Goal: Find contact information: Find contact information

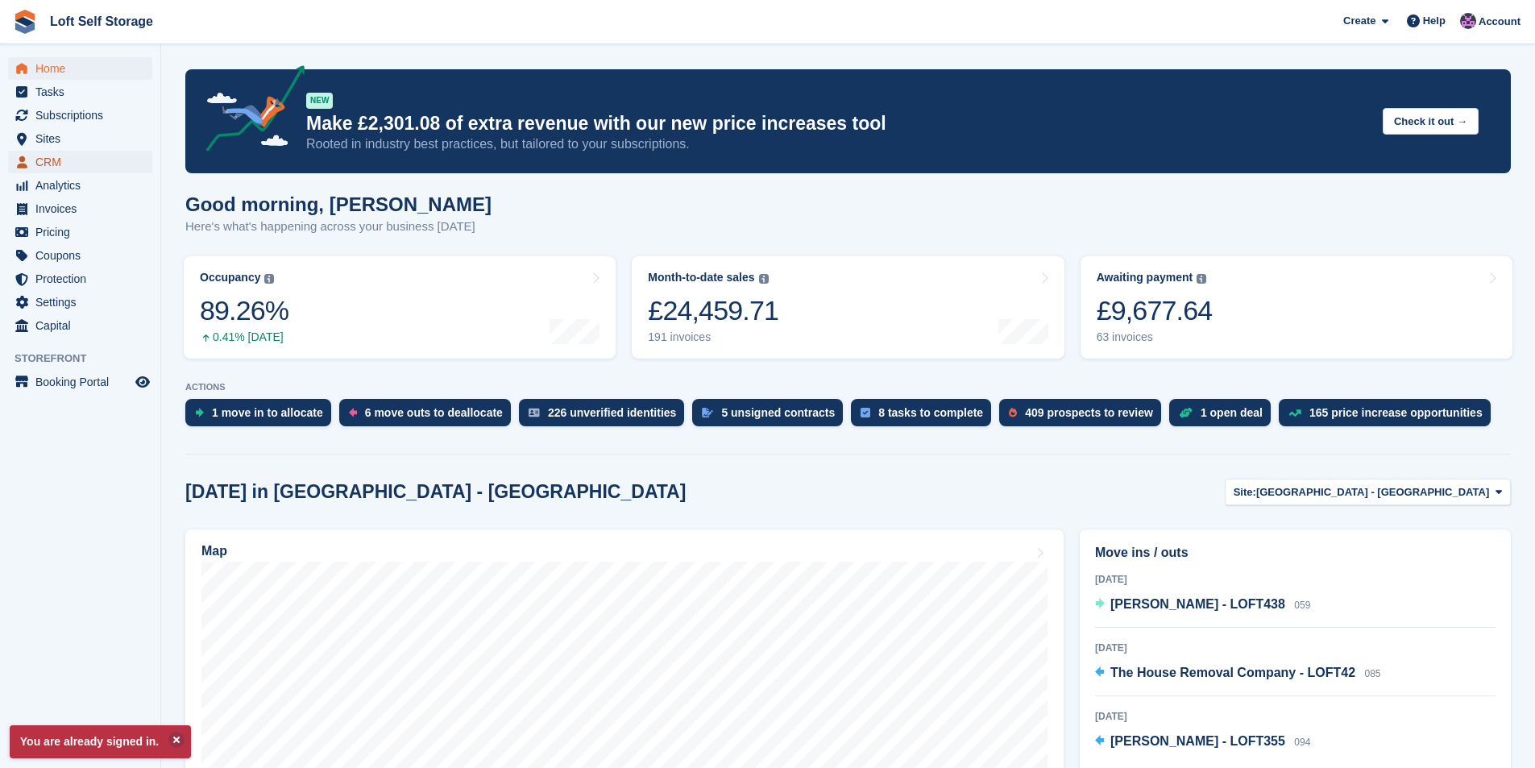
click at [63, 164] on span "CRM" at bounding box center [83, 162] width 97 height 23
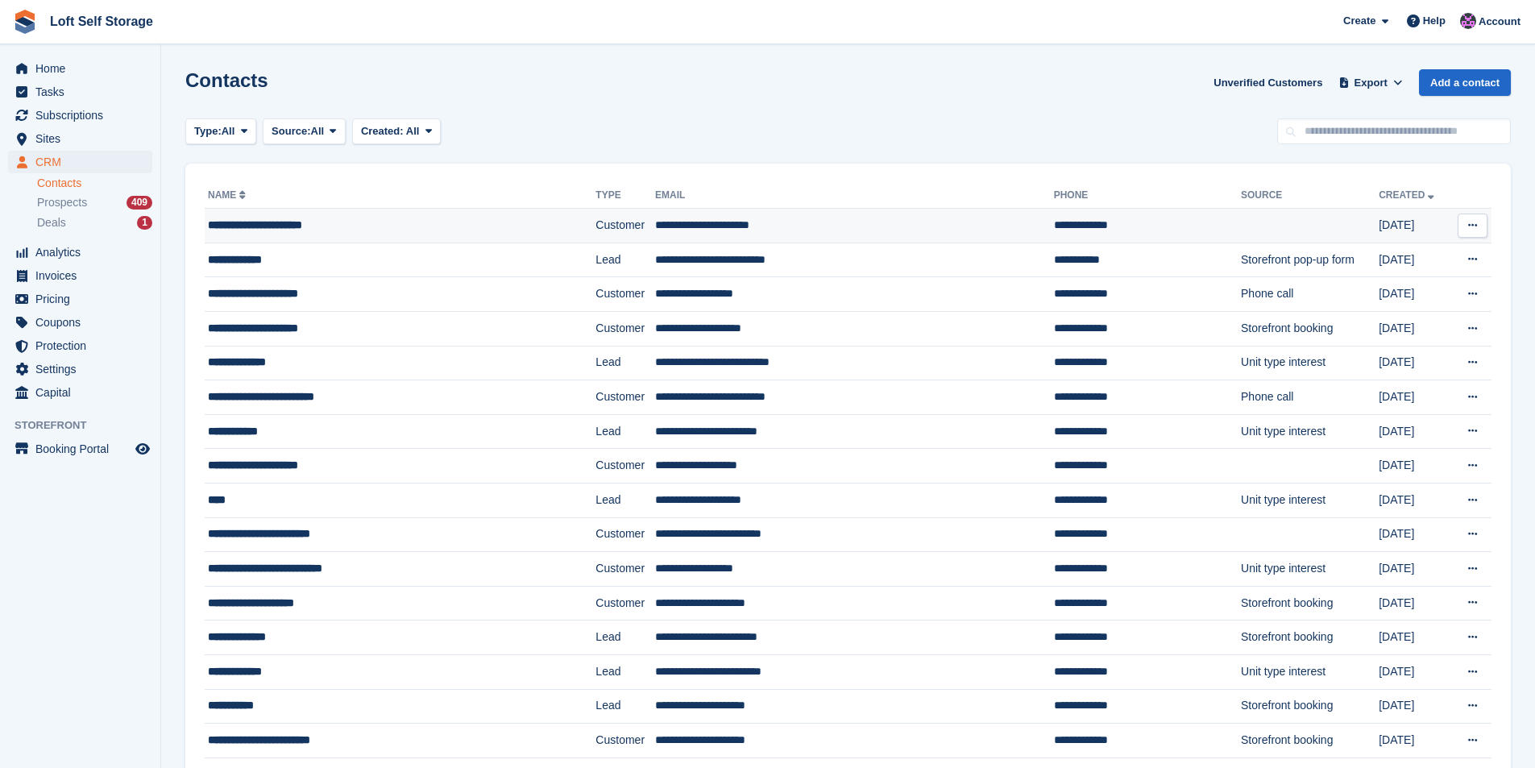
click at [310, 226] on div "**********" at bounding box center [367, 225] width 318 height 17
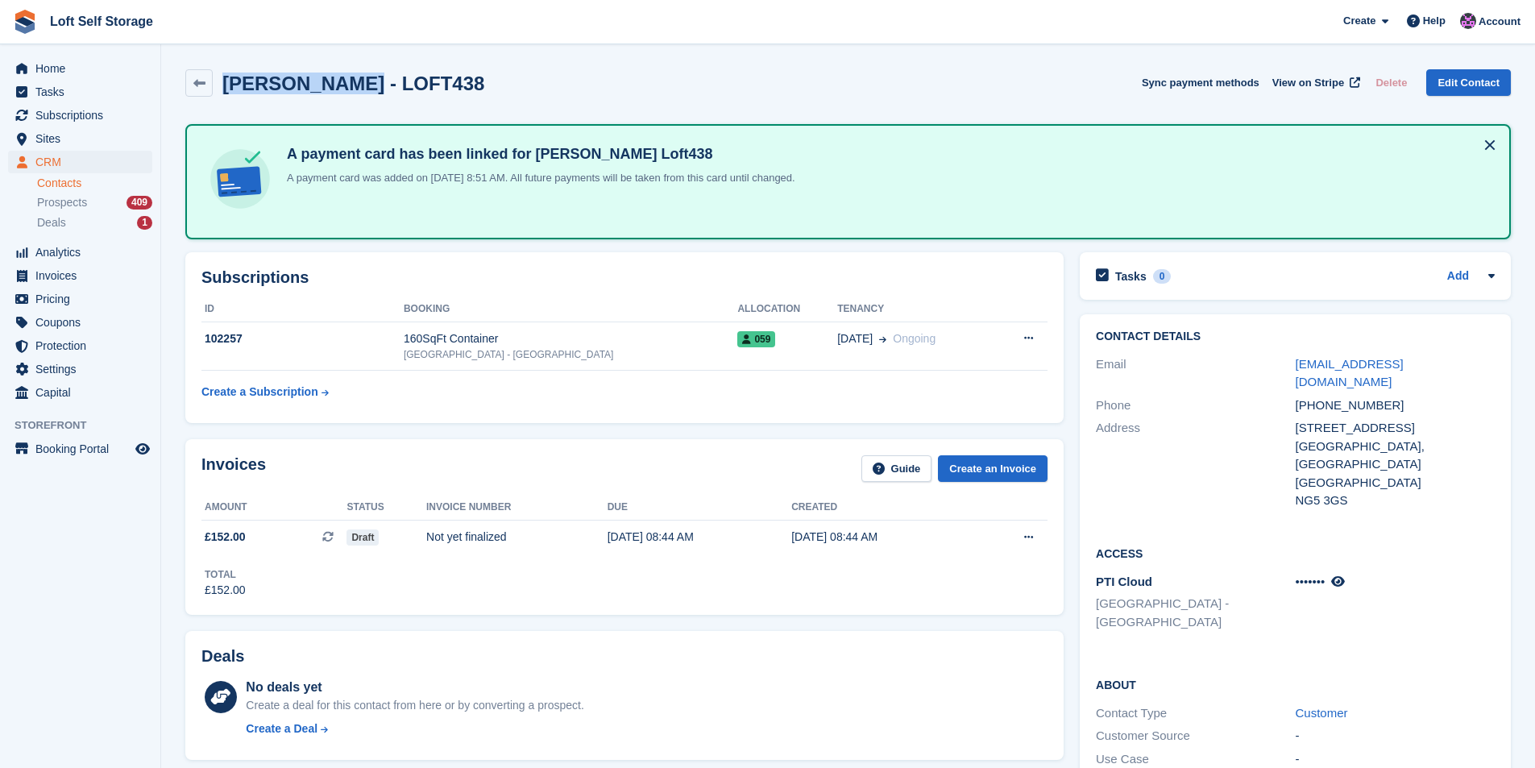
drag, startPoint x: 332, startPoint y: 85, endPoint x: 225, endPoint y: 78, distance: 107.4
click at [225, 78] on h2 "[PERSON_NAME] - LOFT438" at bounding box center [353, 84] width 262 height 22
copy h2 "[PERSON_NAME]"
drag, startPoint x: 1376, startPoint y: 405, endPoint x: 1293, endPoint y: 409, distance: 83.1
click at [1293, 417] on div "Address [STREET_ADDRESS] [GEOGRAPHIC_DATA], [GEOGRAPHIC_DATA] [GEOGRAPHIC_DATA]…" at bounding box center [1295, 465] width 399 height 96
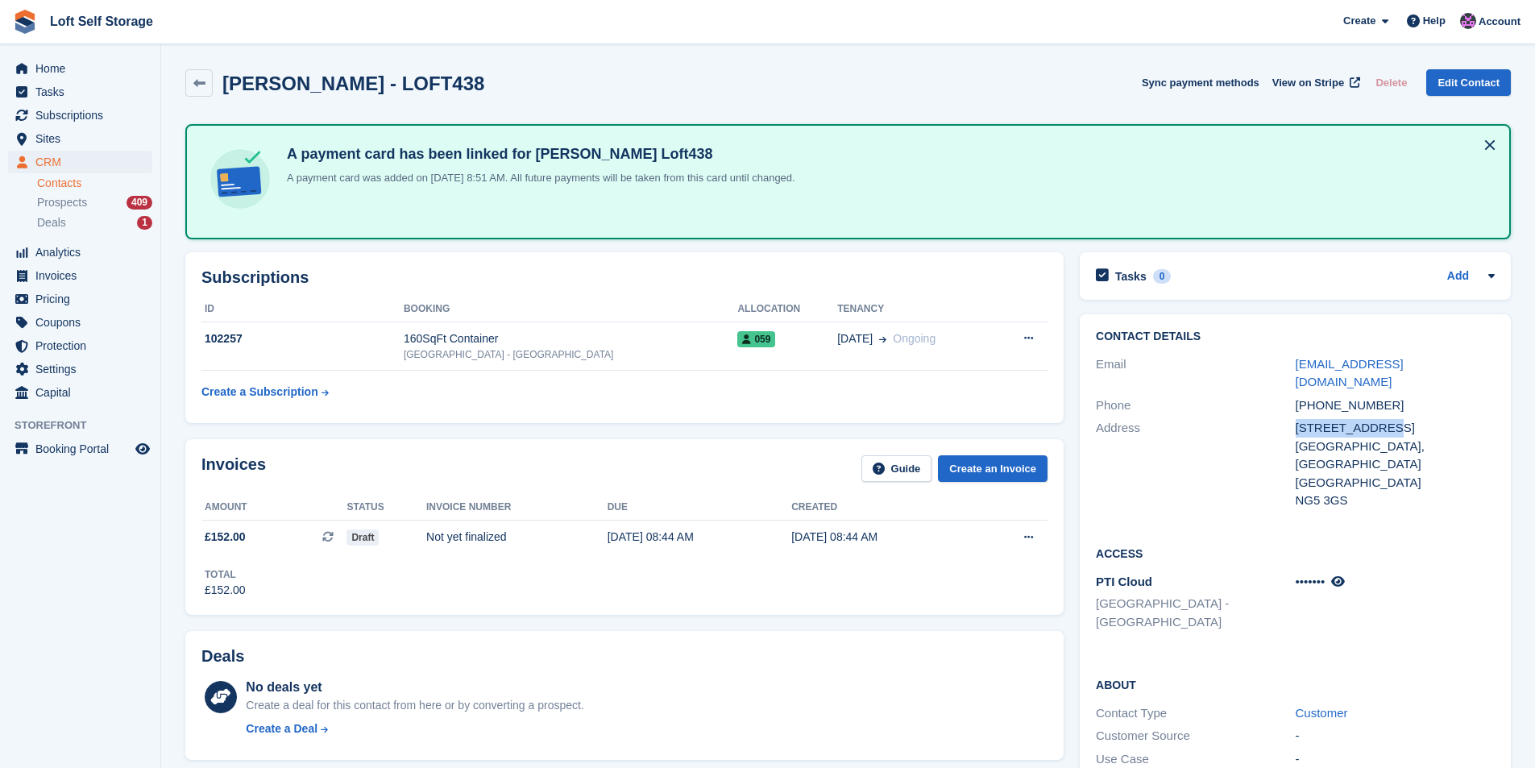
copy div "[STREET_ADDRESS]"
click at [1363, 474] on div "[GEOGRAPHIC_DATA]" at bounding box center [1395, 483] width 199 height 19
drag, startPoint x: 1376, startPoint y: 411, endPoint x: 1297, endPoint y: 405, distance: 79.2
click at [1297, 419] on div "[STREET_ADDRESS]" at bounding box center [1395, 428] width 199 height 19
copy div "[STREET_ADDRESS]"
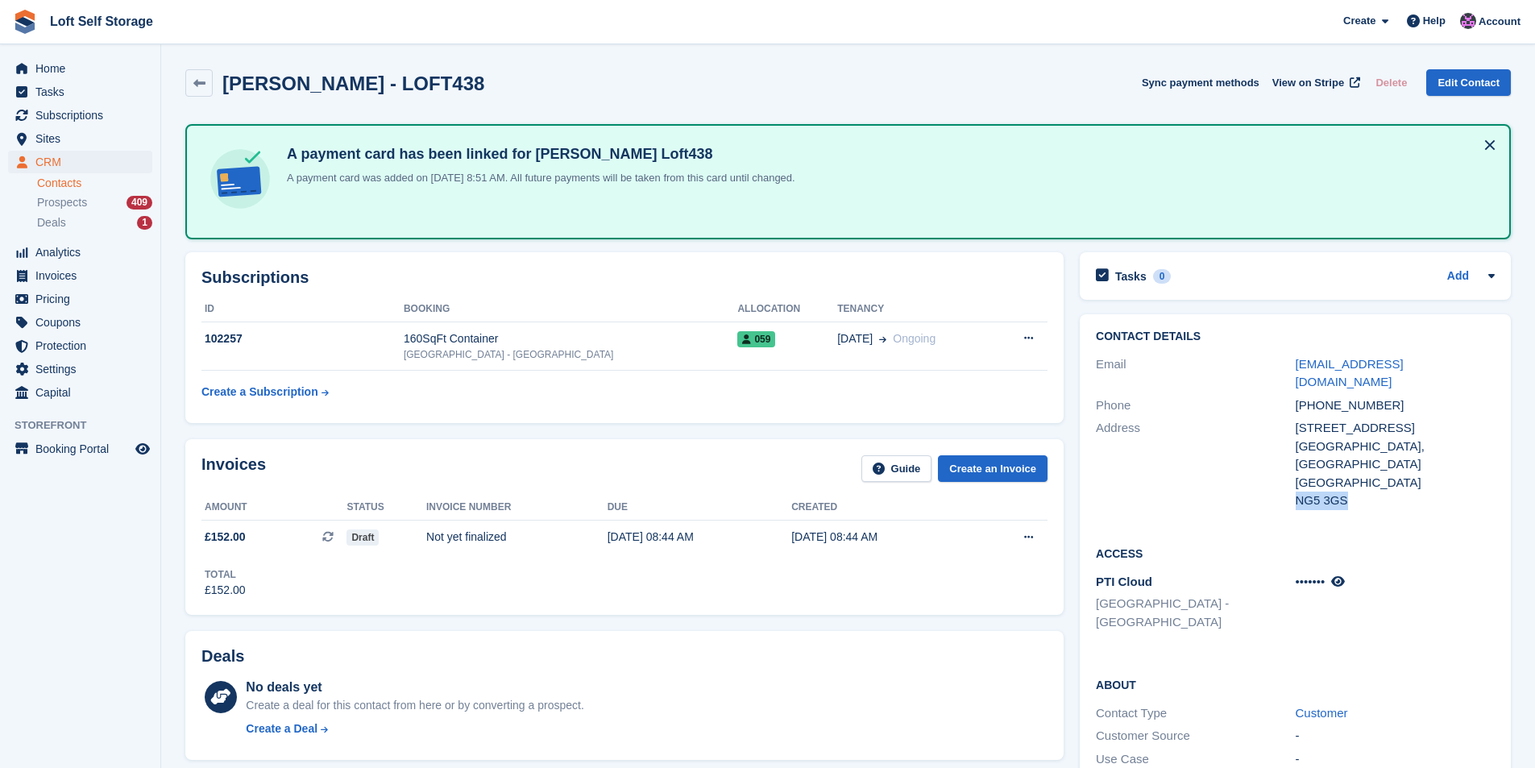
drag, startPoint x: 1342, startPoint y: 466, endPoint x: 1300, endPoint y: 461, distance: 43.0
click at [1300, 492] on div "NG5 3GS" at bounding box center [1395, 501] width 199 height 19
copy div "NG5 3GS"
drag, startPoint x: 1380, startPoint y: 384, endPoint x: 1297, endPoint y: 384, distance: 83.0
click at [1297, 396] on div "[PHONE_NUMBER]" at bounding box center [1395, 405] width 199 height 19
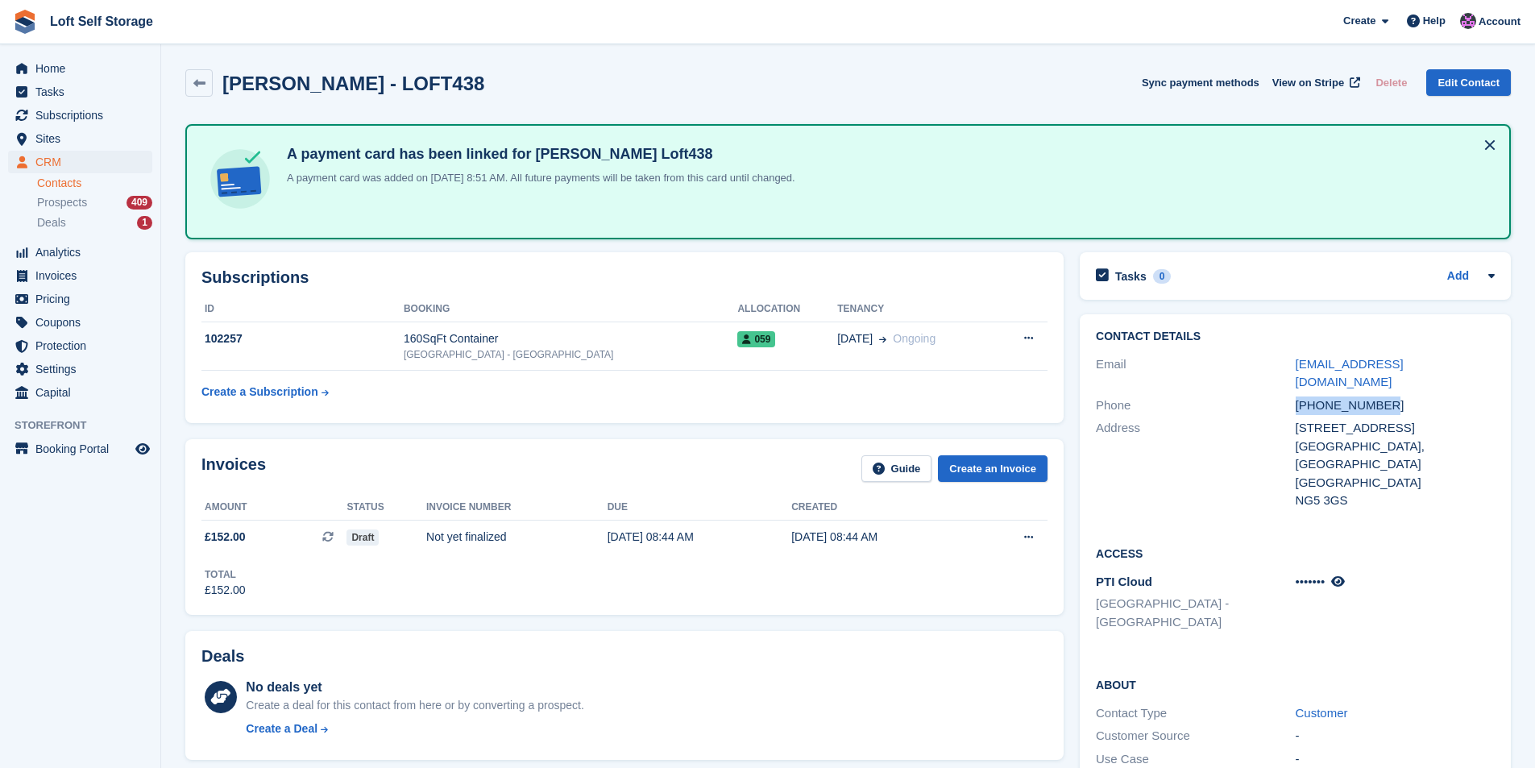
copy div "[PHONE_NUMBER]"
click at [1388, 492] on div "NG5 3GS" at bounding box center [1395, 501] width 199 height 19
drag, startPoint x: 1425, startPoint y: 363, endPoint x: 1295, endPoint y: 363, distance: 130.5
click at [1296, 363] on div "[EMAIL_ADDRESS][DOMAIN_NAME]" at bounding box center [1395, 373] width 199 height 36
drag, startPoint x: 1294, startPoint y: 363, endPoint x: 1414, endPoint y: 402, distance: 126.1
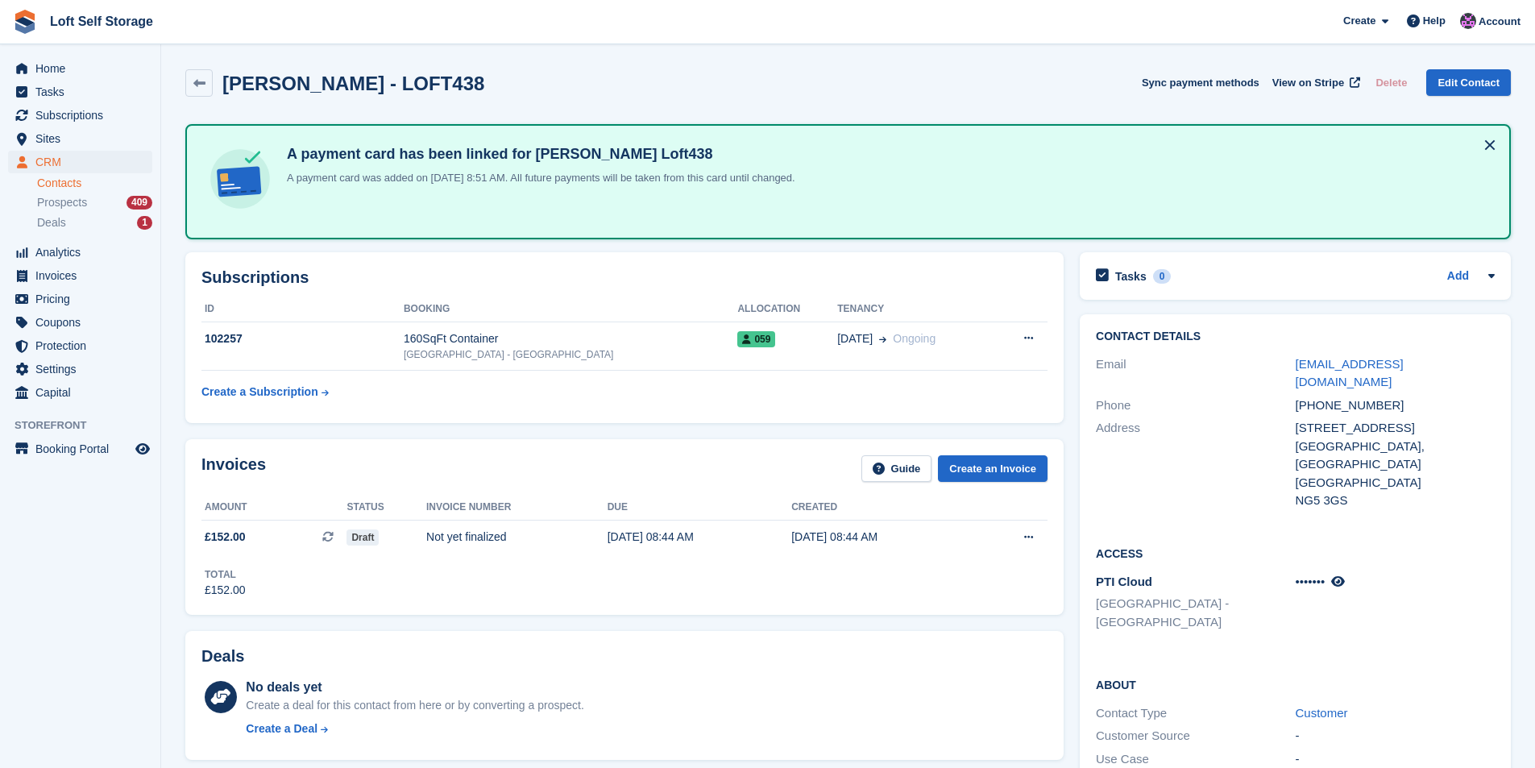
click at [1471, 492] on div "NG5 3GS" at bounding box center [1395, 501] width 199 height 19
drag, startPoint x: 1425, startPoint y: 363, endPoint x: 1297, endPoint y: 371, distance: 129.2
click at [1297, 371] on div "[EMAIL_ADDRESS][DOMAIN_NAME]" at bounding box center [1395, 373] width 199 height 36
copy link "[EMAIL_ADDRESS][DOMAIN_NAME]"
click at [68, 168] on span "CRM" at bounding box center [83, 162] width 97 height 23
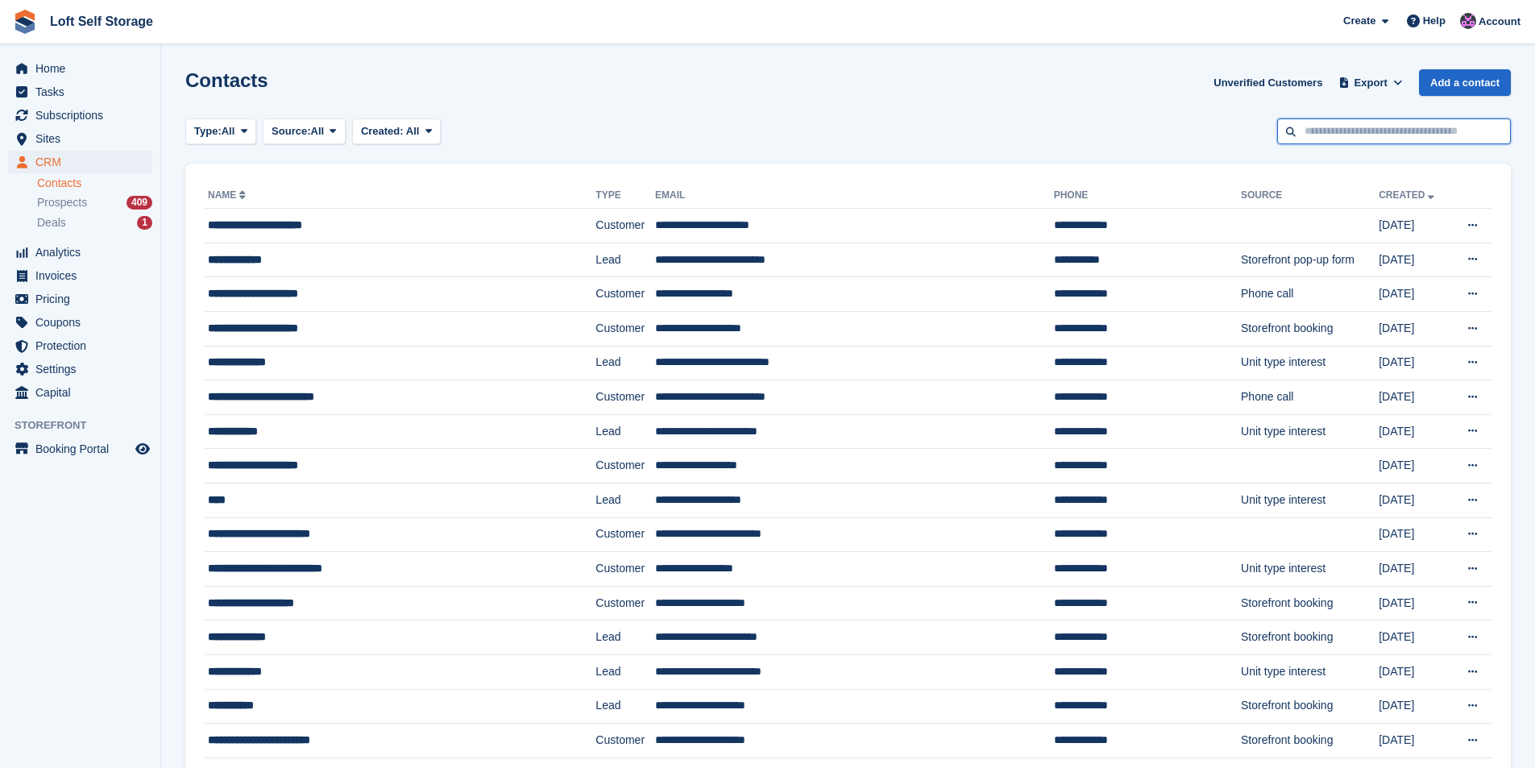
click at [1388, 134] on input "text" at bounding box center [1394, 131] width 234 height 27
type input "*******"
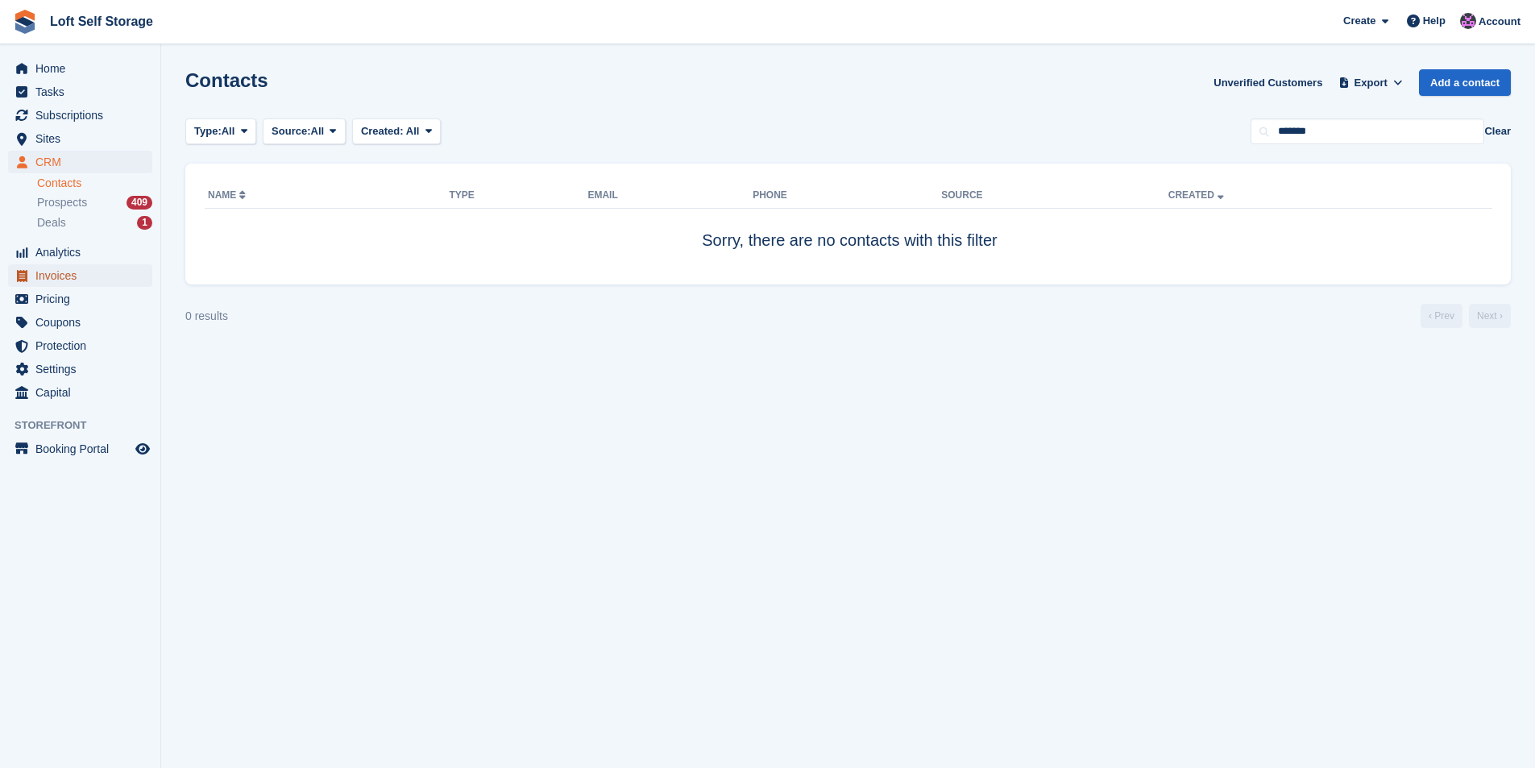
click at [85, 278] on span "Invoices" at bounding box center [83, 275] width 97 height 23
